Goal: Navigation & Orientation: Find specific page/section

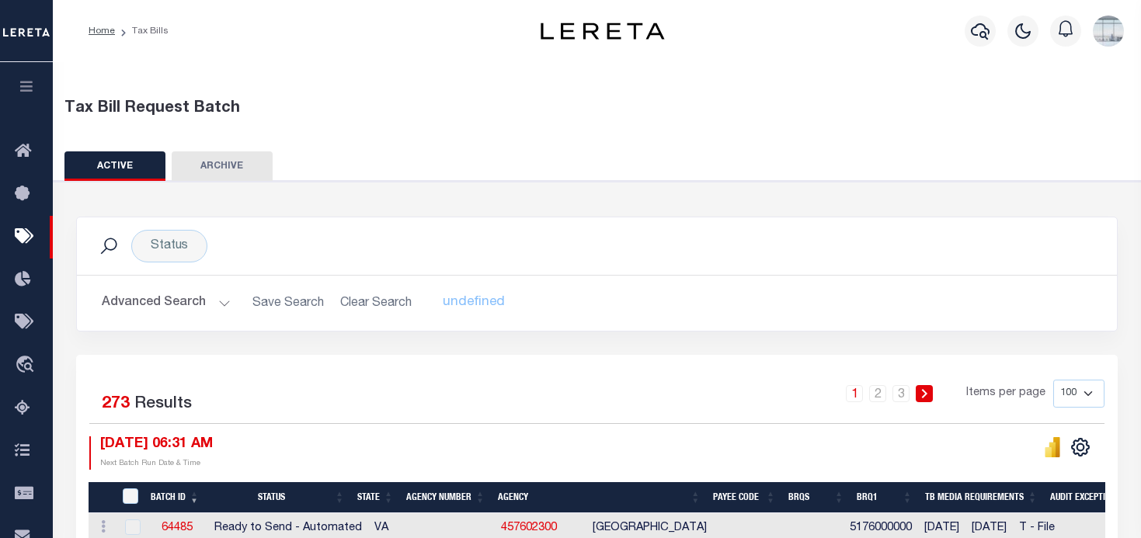
scroll to position [1010, 0]
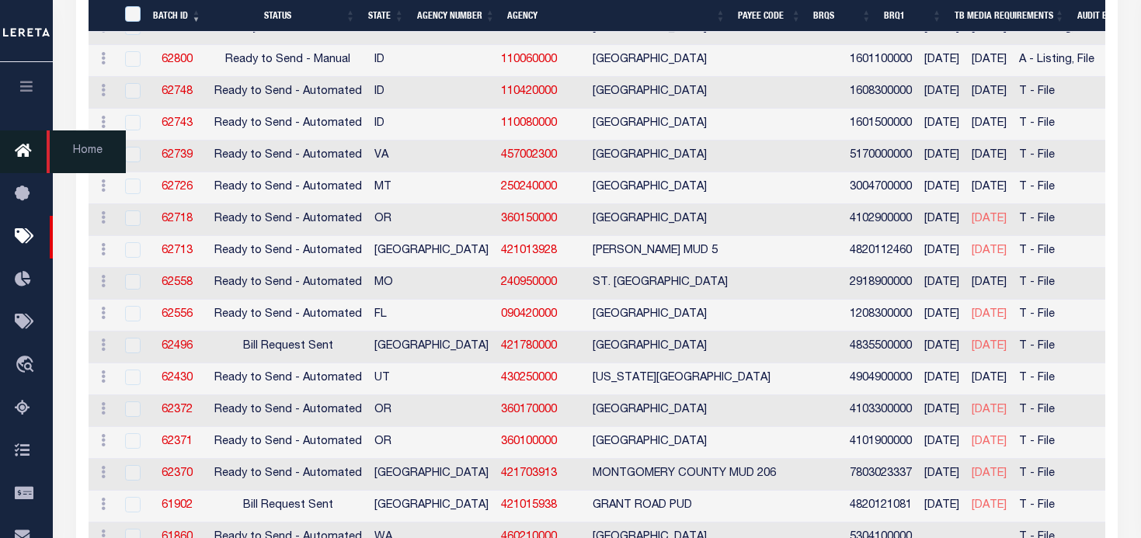
click at [26, 146] on icon at bounding box center [27, 151] width 25 height 19
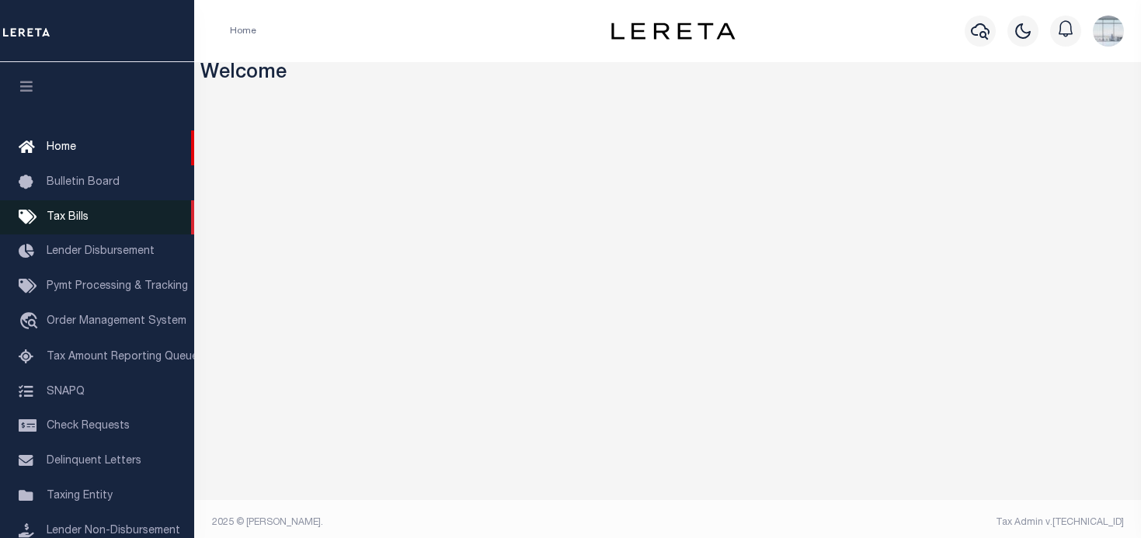
click at [75, 218] on span "Tax Bills" at bounding box center [68, 217] width 42 height 11
